Goal: Book appointment/travel/reservation

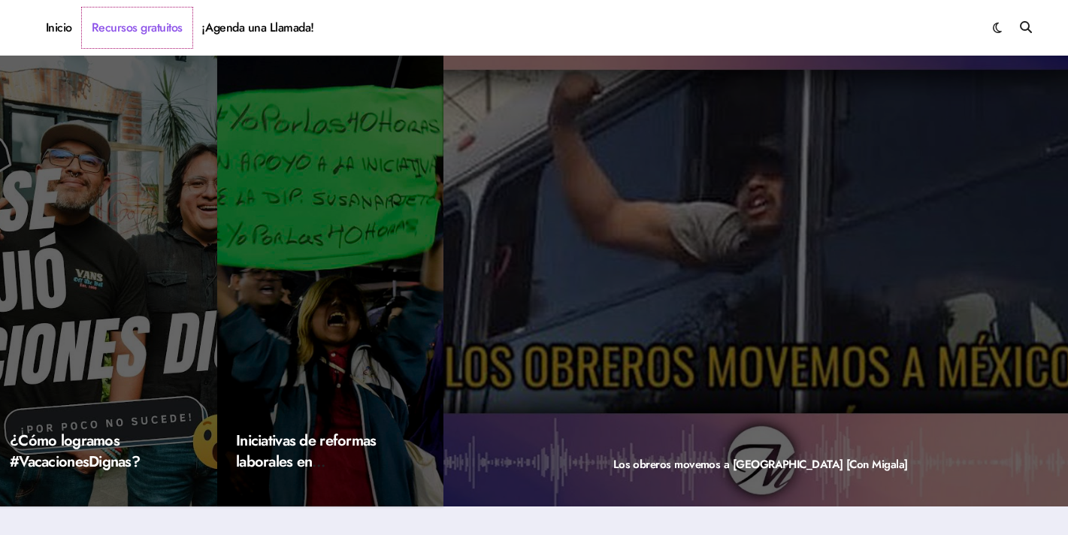
click at [139, 35] on link "Recursos gratuitos" at bounding box center [137, 28] width 111 height 41
click at [286, 40] on link "¡Agenda una Llamada!" at bounding box center [258, 28] width 132 height 41
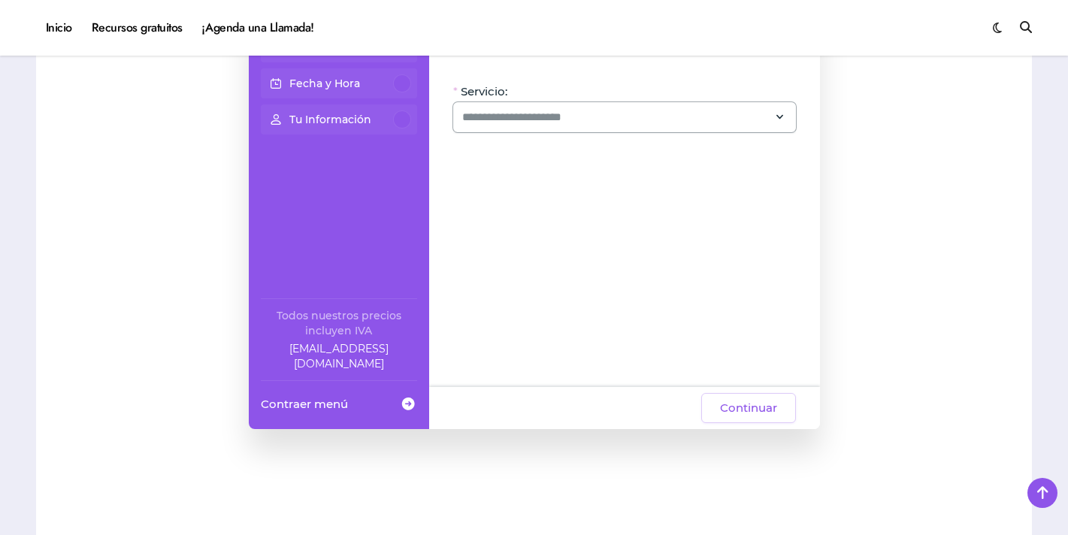
scroll to position [1030, 0]
click at [517, 120] on input "Servicio:" at bounding box center [615, 115] width 307 height 18
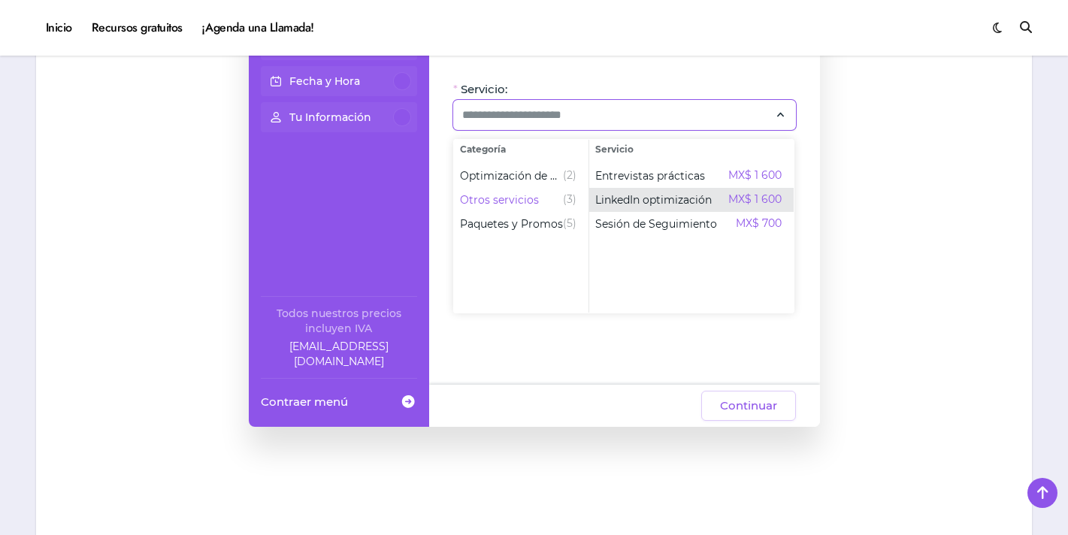
click at [671, 198] on span "LinkedIn optimización" at bounding box center [653, 199] width 117 height 15
type input "**********"
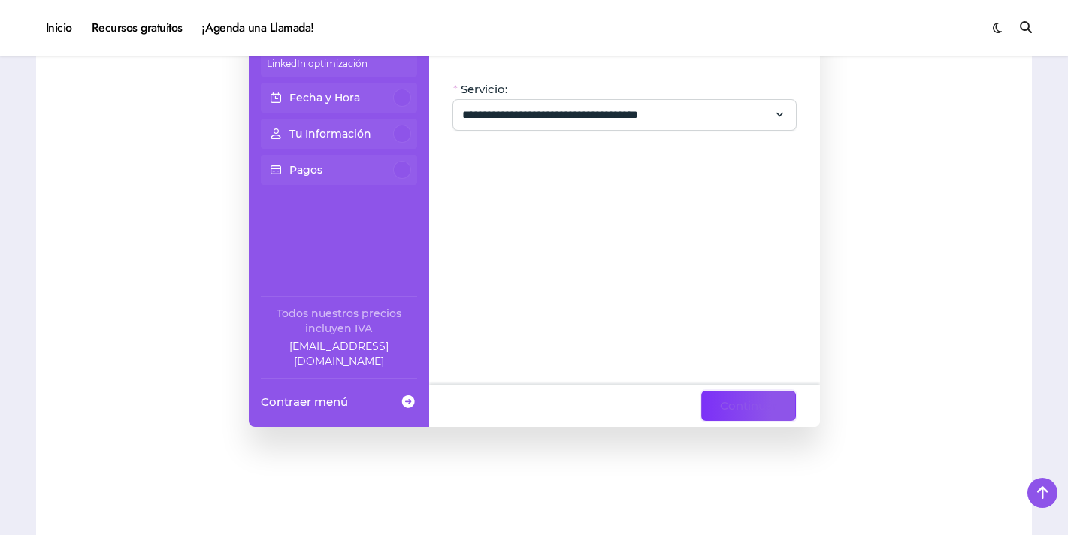
click at [736, 402] on span "Continuar" at bounding box center [748, 406] width 57 height 18
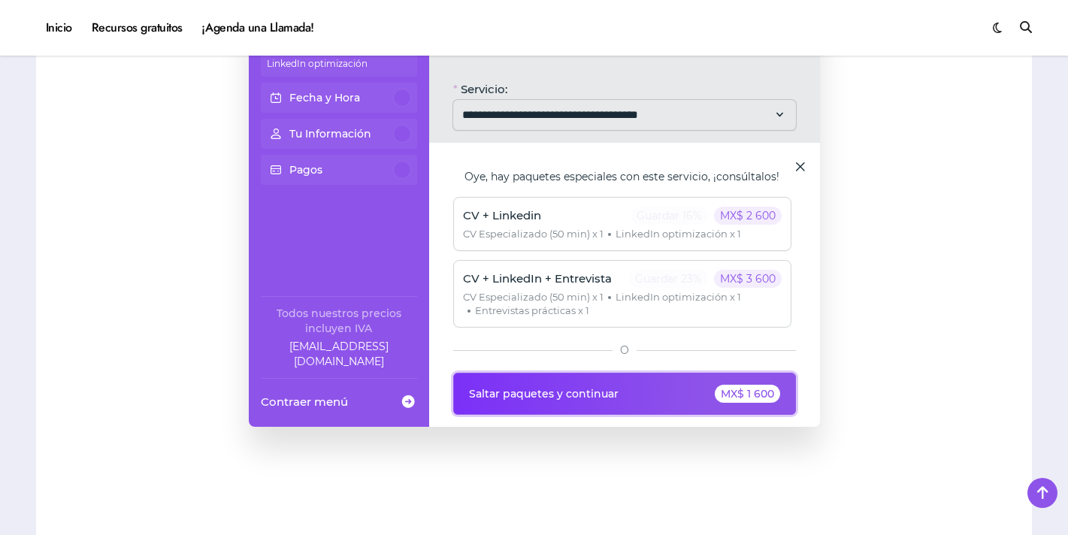
click at [736, 402] on div "MX$ 1 600" at bounding box center [747, 394] width 65 height 18
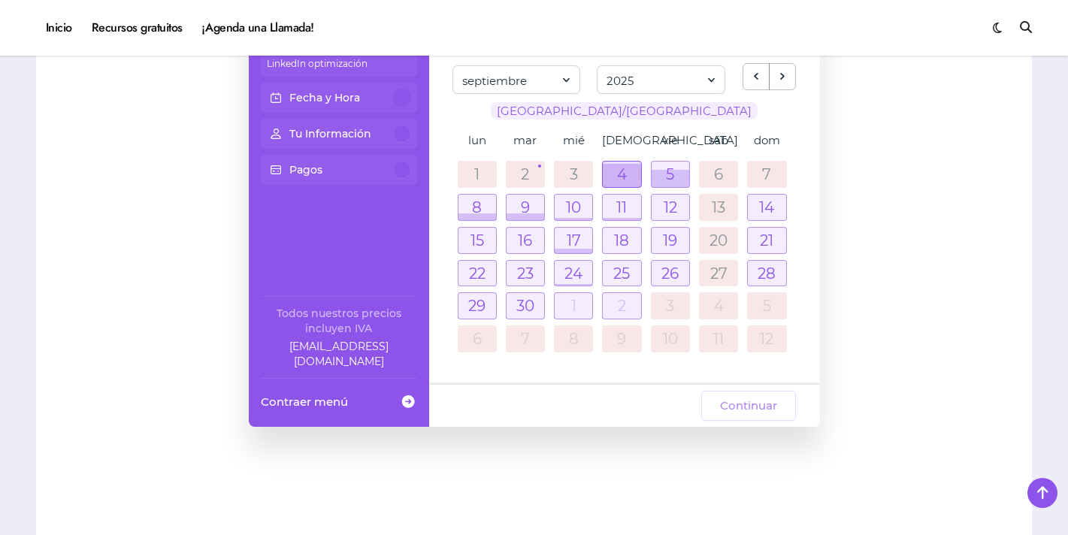
click at [609, 169] on div at bounding box center [622, 175] width 38 height 23
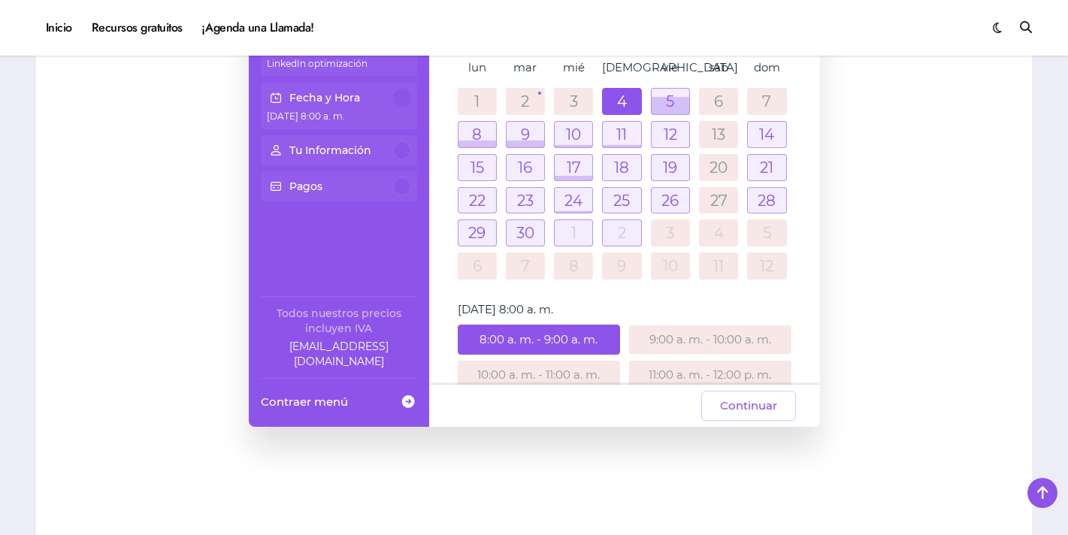
scroll to position [70, 0]
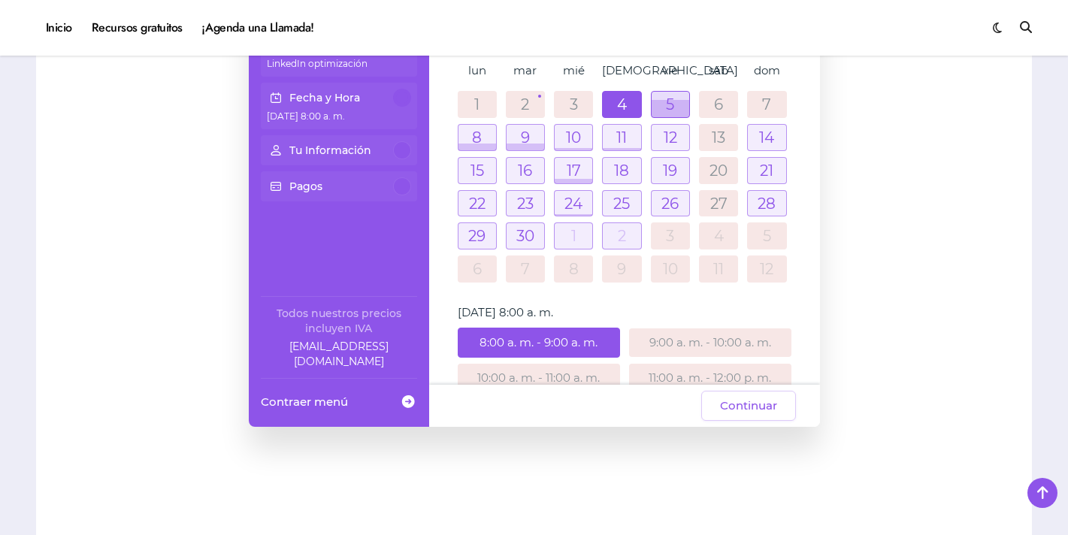
click at [679, 102] on div at bounding box center [671, 108] width 38 height 17
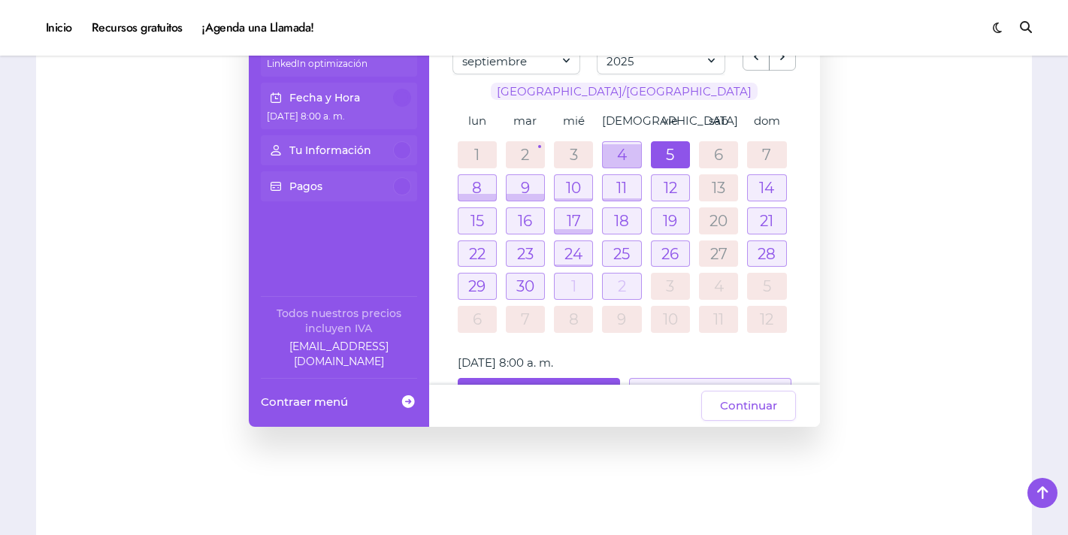
scroll to position [0, 0]
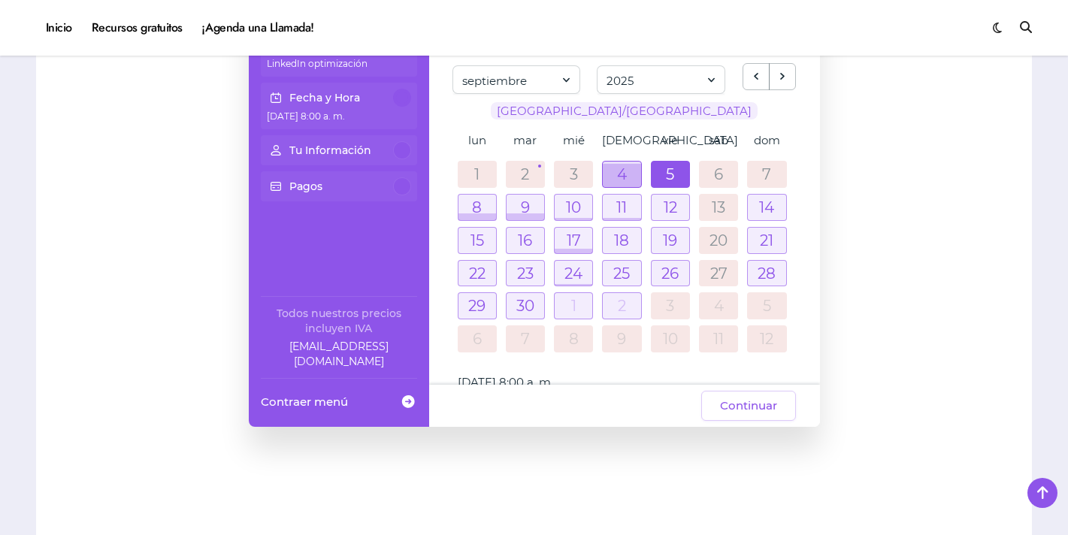
click at [623, 169] on div at bounding box center [622, 175] width 38 height 23
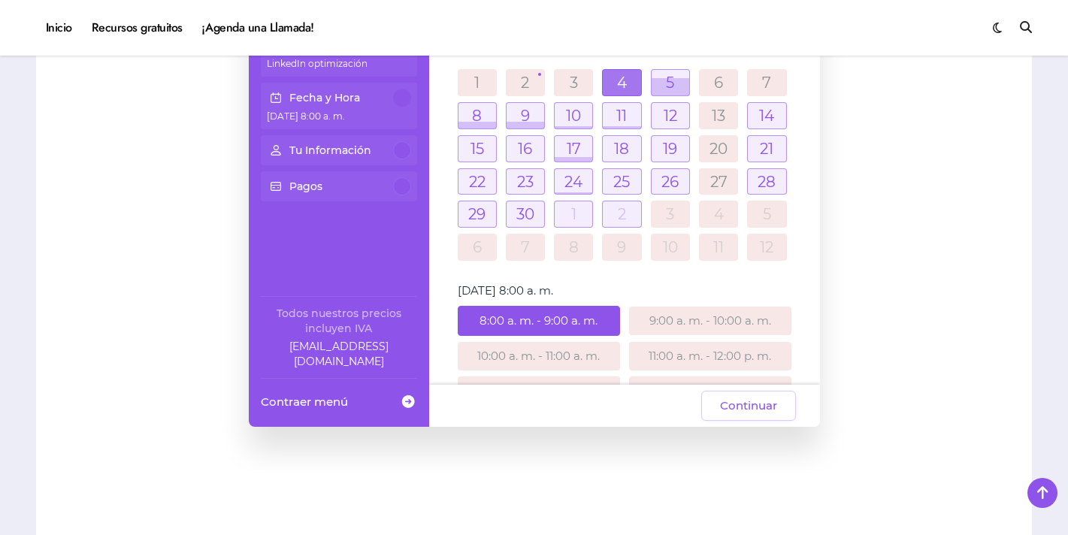
scroll to position [59, 0]
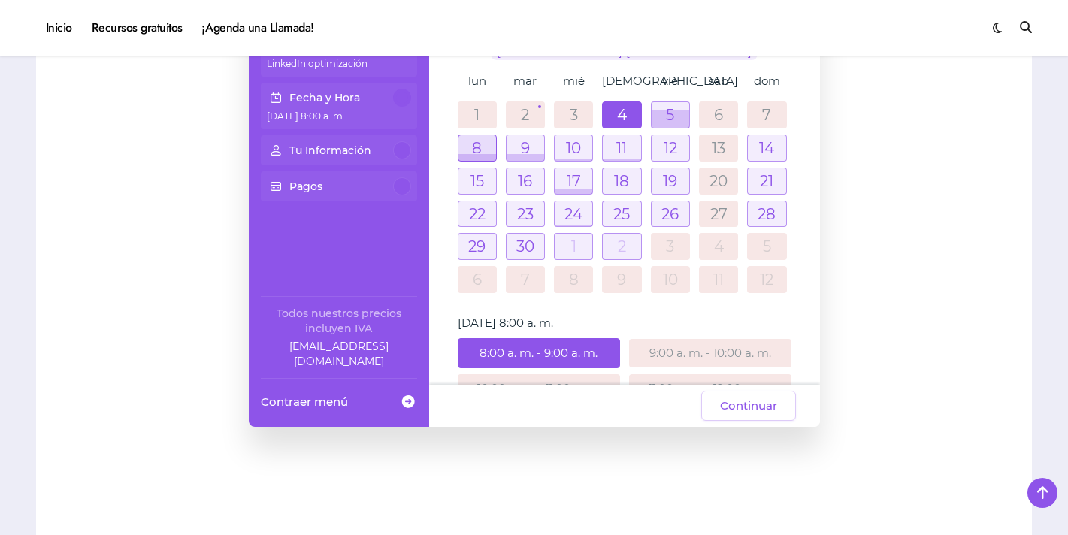
click at [489, 150] on div at bounding box center [478, 148] width 38 height 26
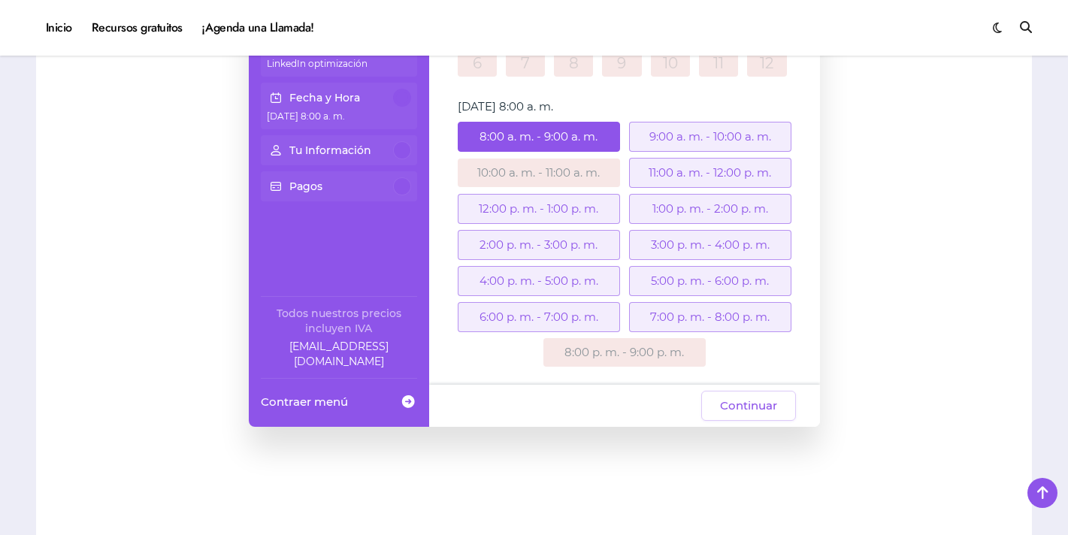
scroll to position [276, 0]
